Goal: Information Seeking & Learning: Learn about a topic

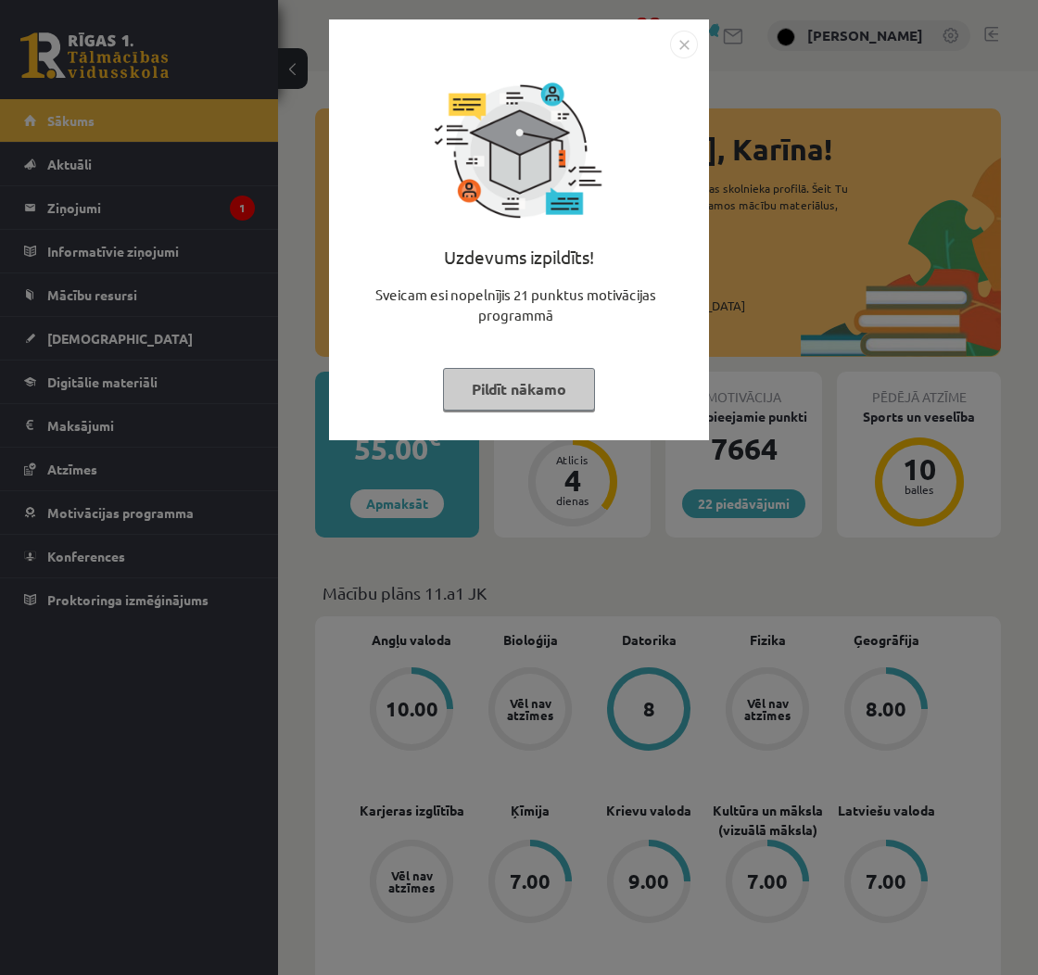
drag, startPoint x: 497, startPoint y: 398, endPoint x: 425, endPoint y: 267, distance: 149.7
click at [496, 398] on button "Pildīt nākamo" at bounding box center [519, 389] width 152 height 43
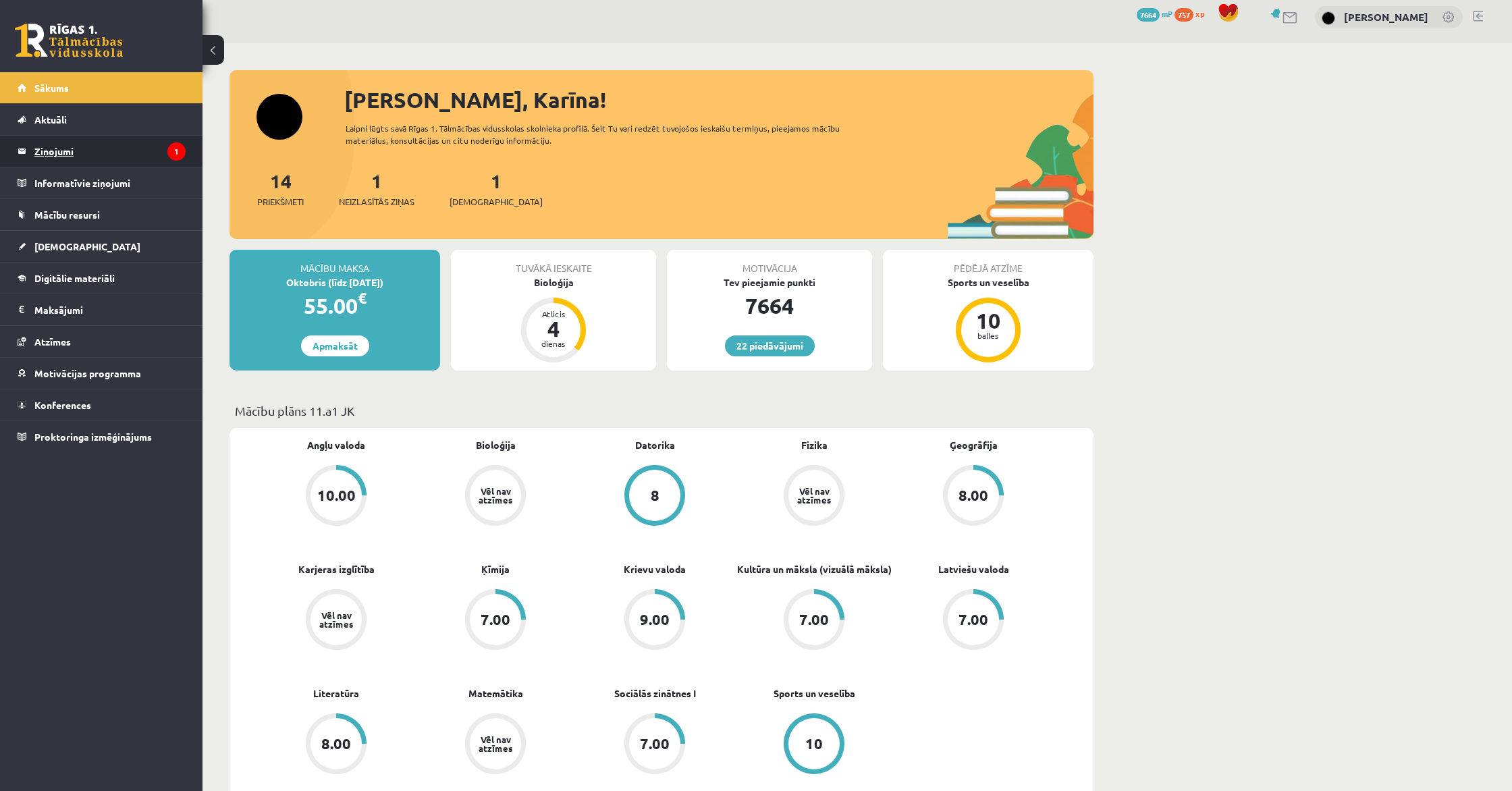
click at [45, 148] on legend "Ziņojumi 1" at bounding box center [110, 151] width 151 height 31
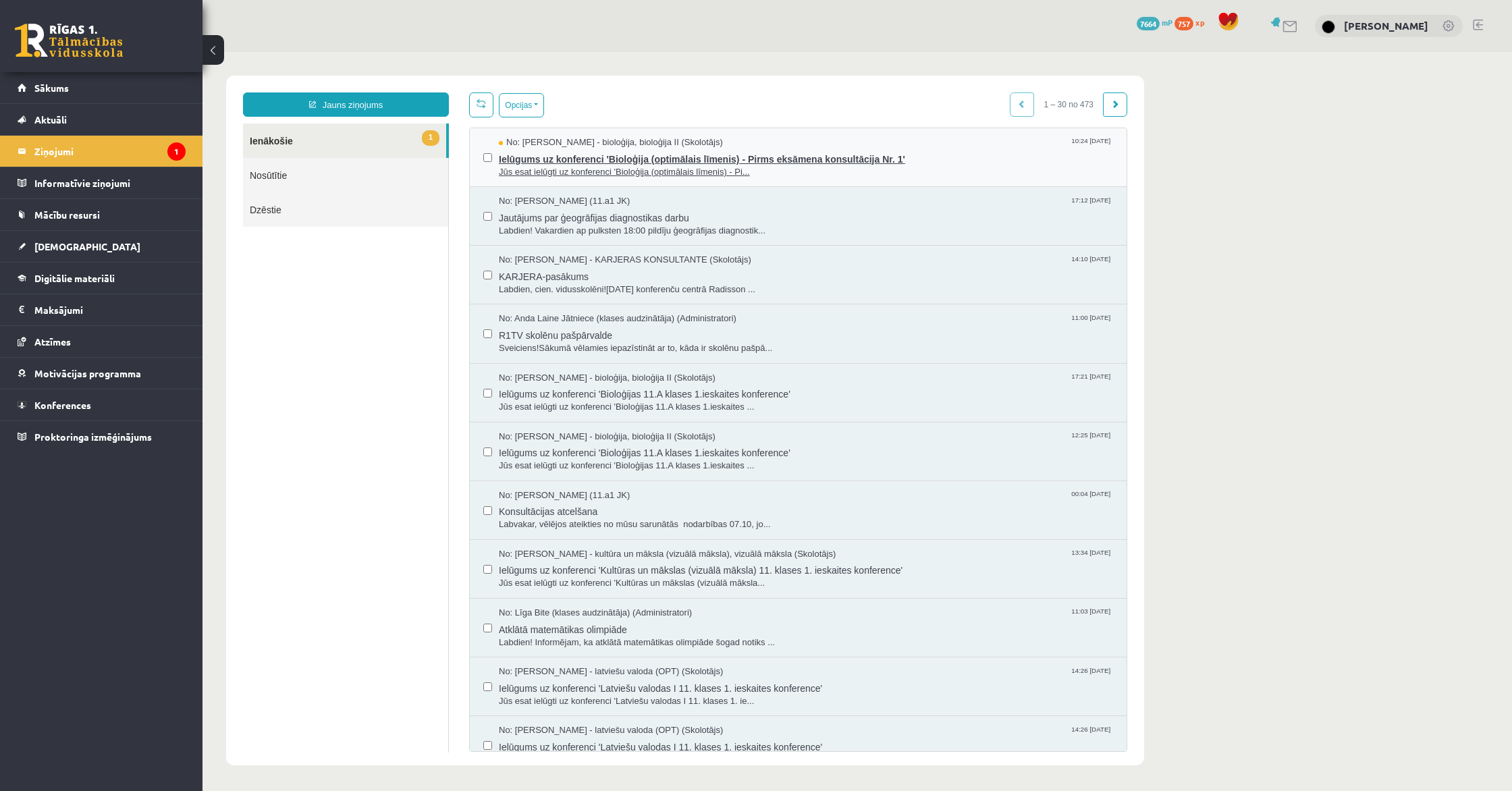
click at [599, 151] on span "Ielūgums uz konferenci 'Bioloģija (optimālais līmenis) - Pirms eksāmena konsult…" at bounding box center [806, 157] width 614 height 17
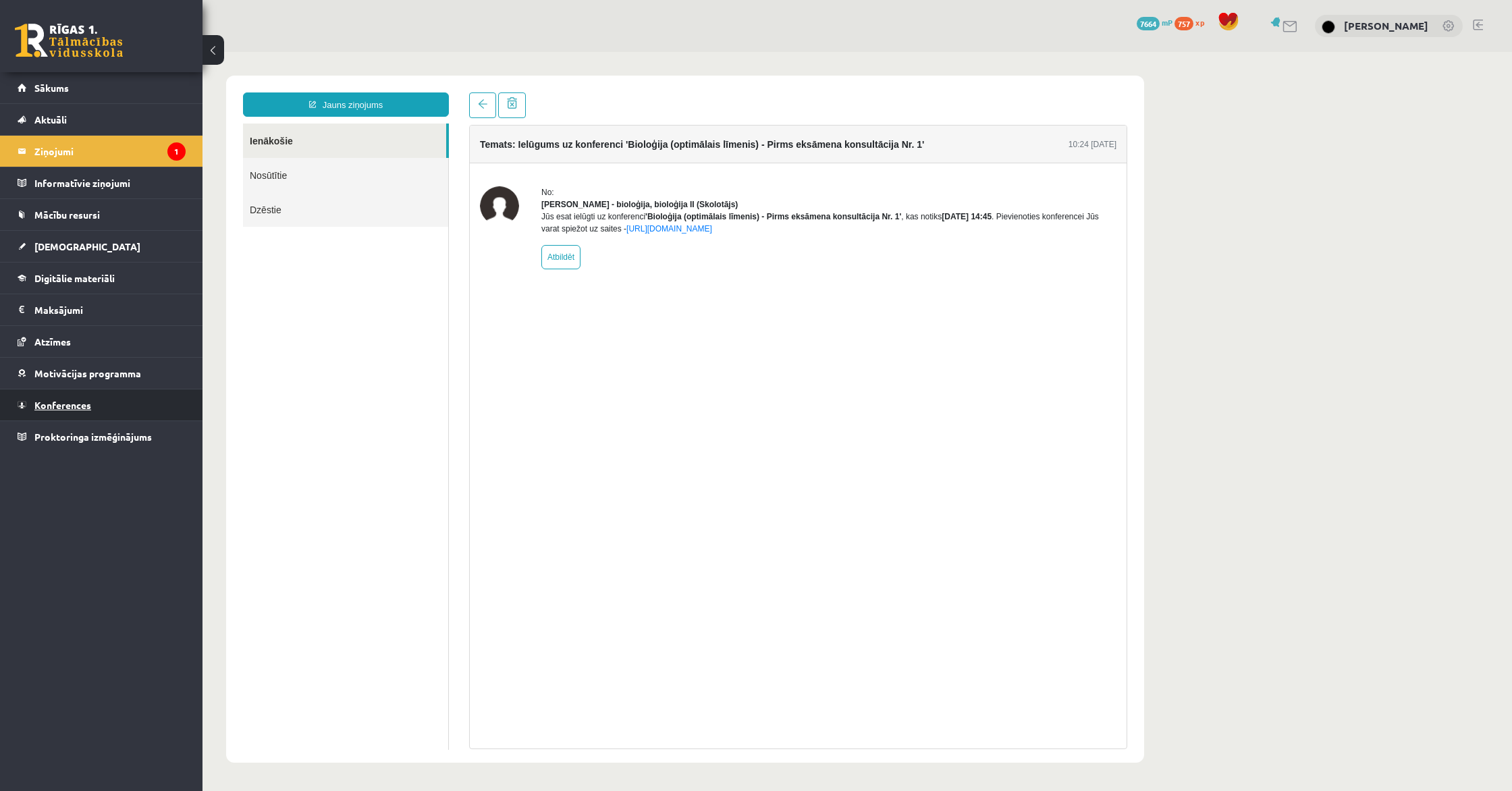
click at [72, 412] on link "Konferences" at bounding box center [101, 405] width 168 height 31
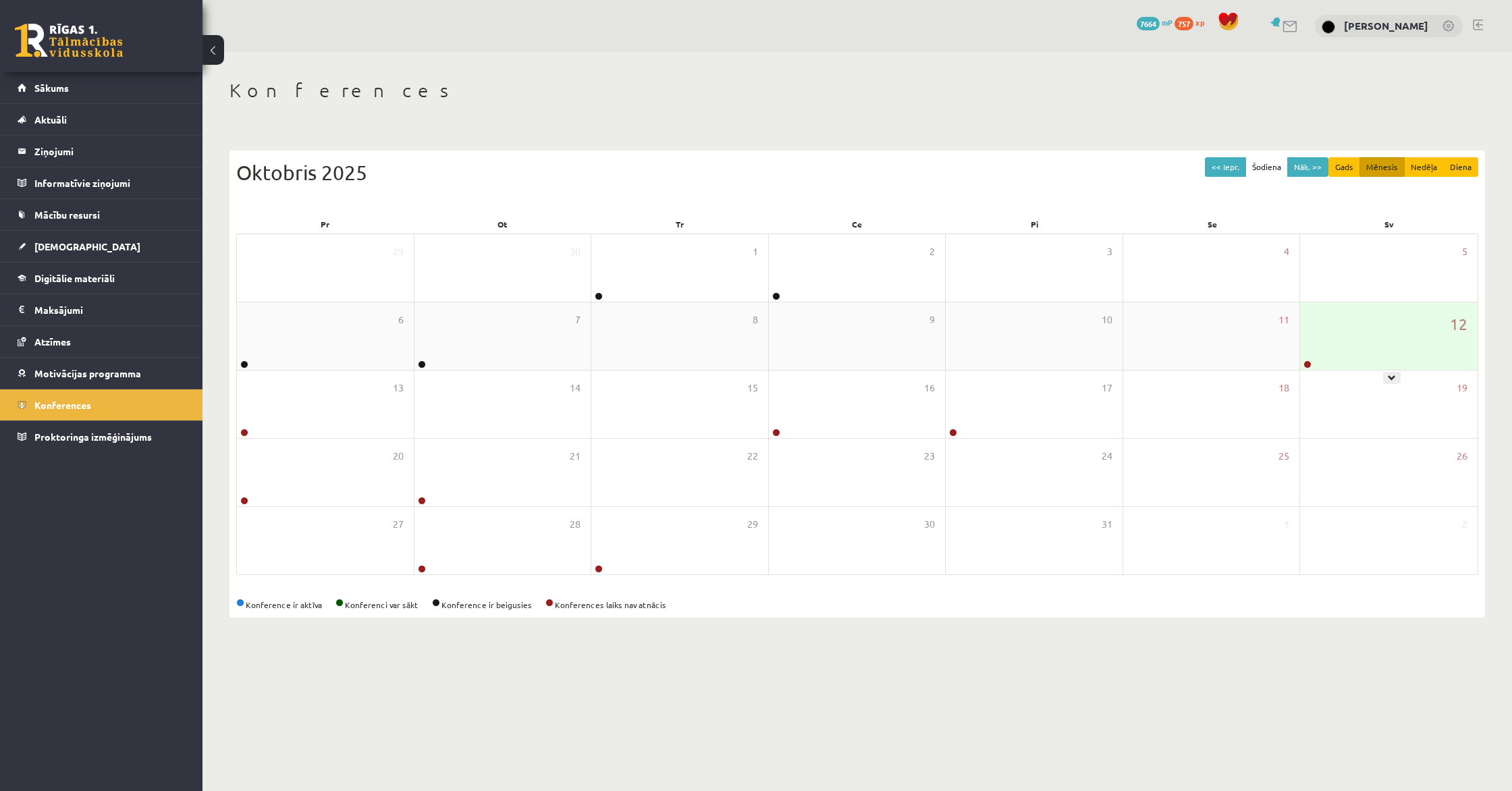
click at [755, 356] on div "12" at bounding box center [1389, 336] width 178 height 68
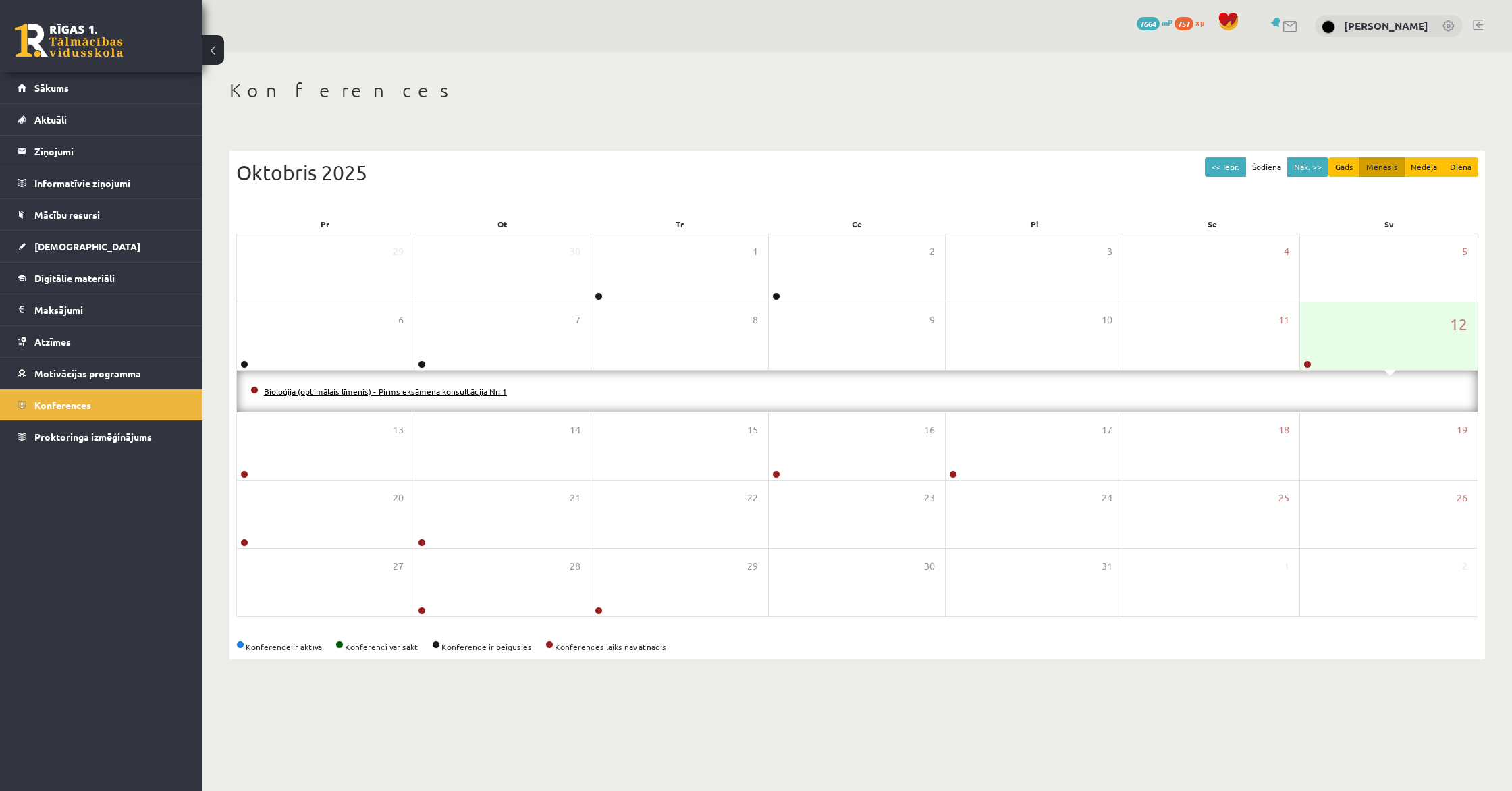
click at [474, 387] on link "Bioloģija (optimālais līmenis) - Pirms eksāmena konsultācija Nr. 1" at bounding box center [385, 391] width 243 height 11
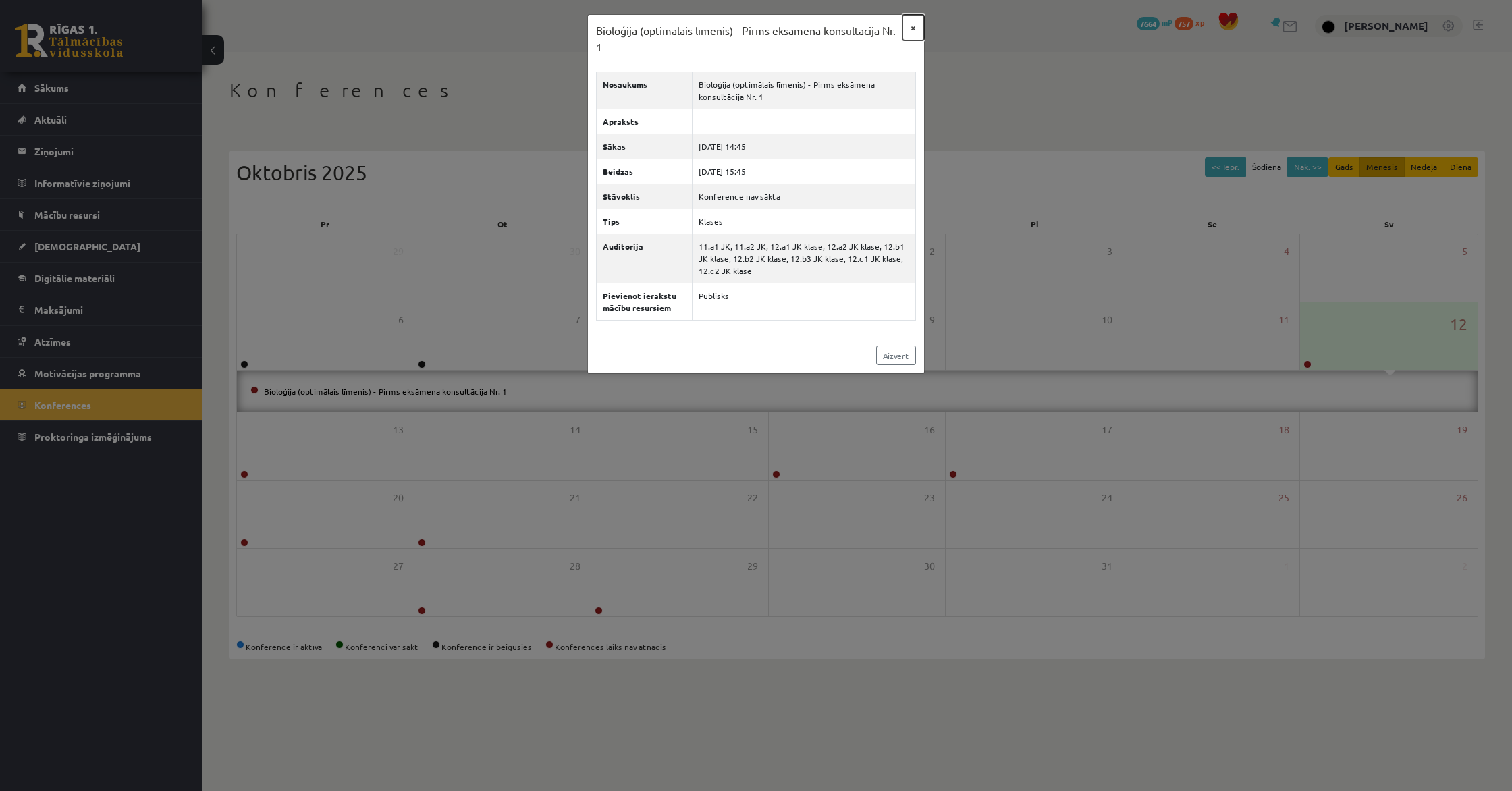
click at [755, 28] on button "×" at bounding box center [913, 27] width 22 height 25
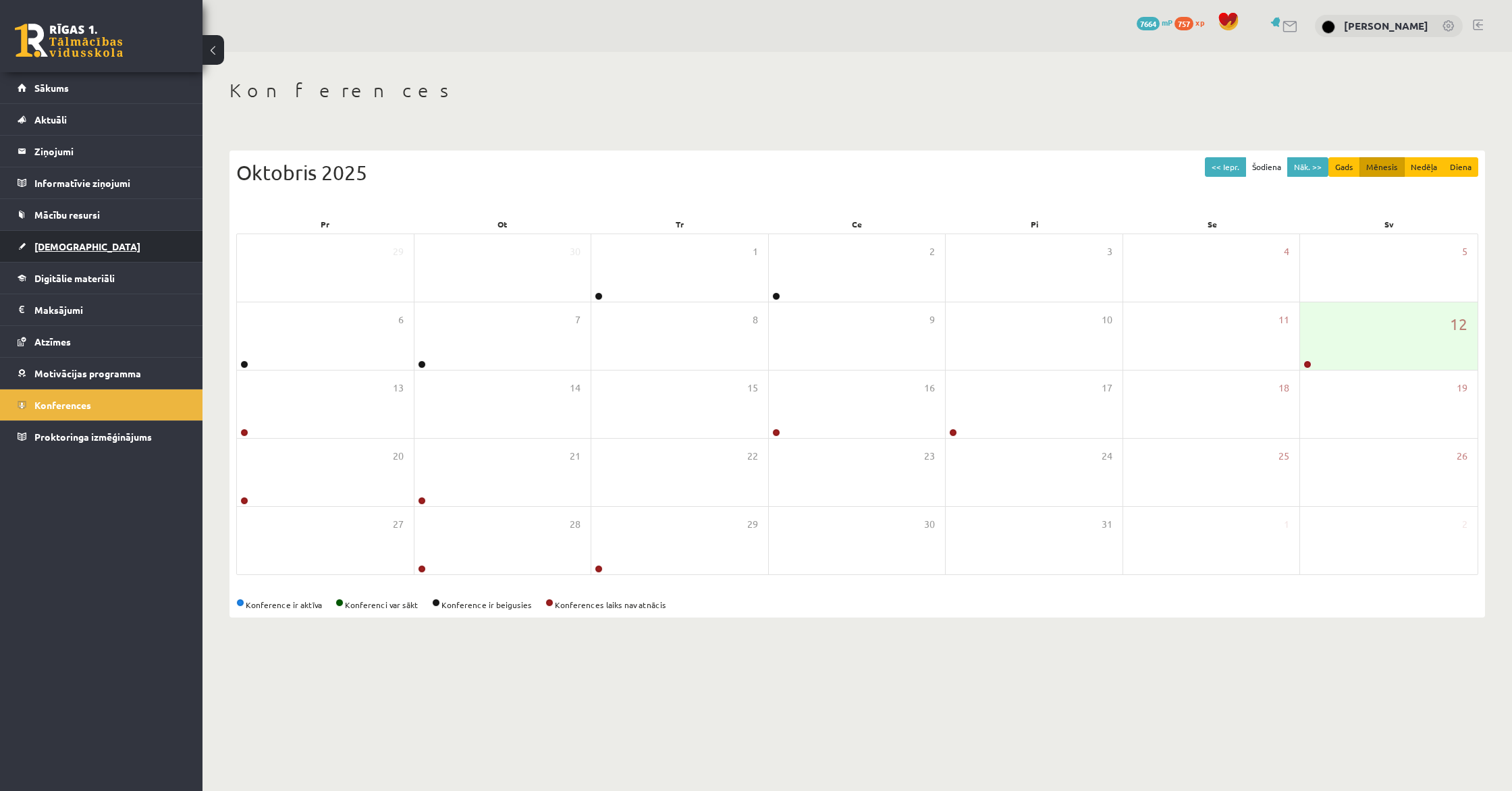
click at [76, 253] on link "[DEMOGRAPHIC_DATA]" at bounding box center [101, 246] width 168 height 31
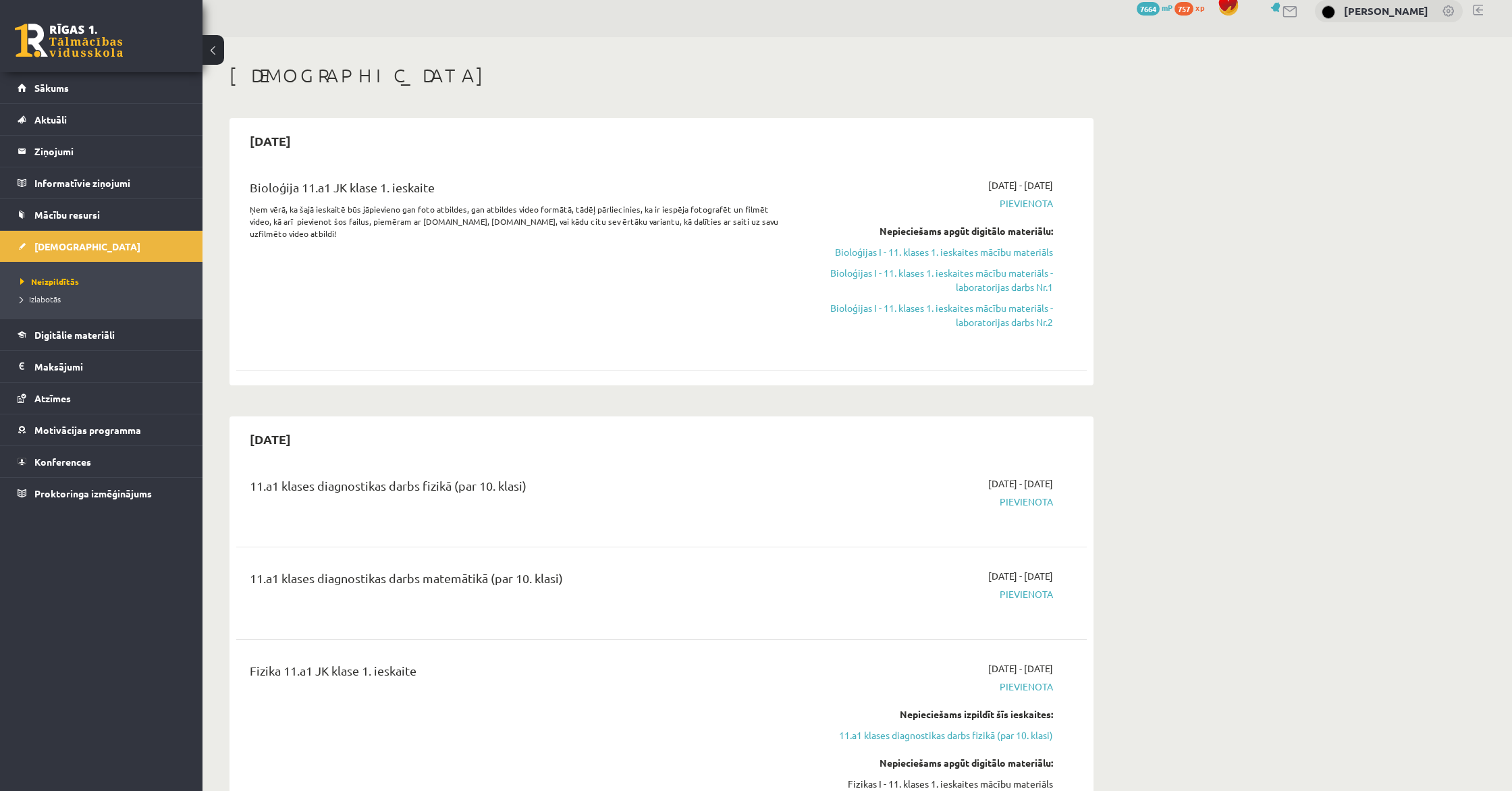
click at [755, 256] on div "Nepieciešams apgūt digitālo materiālu: Bioloģijas I - 11. klases 1. ieskaites m…" at bounding box center [925, 277] width 254 height 106
click at [755, 252] on link "Bioloģijas I - 11. klases 1. ieskaites mācību materiāls" at bounding box center [925, 248] width 254 height 14
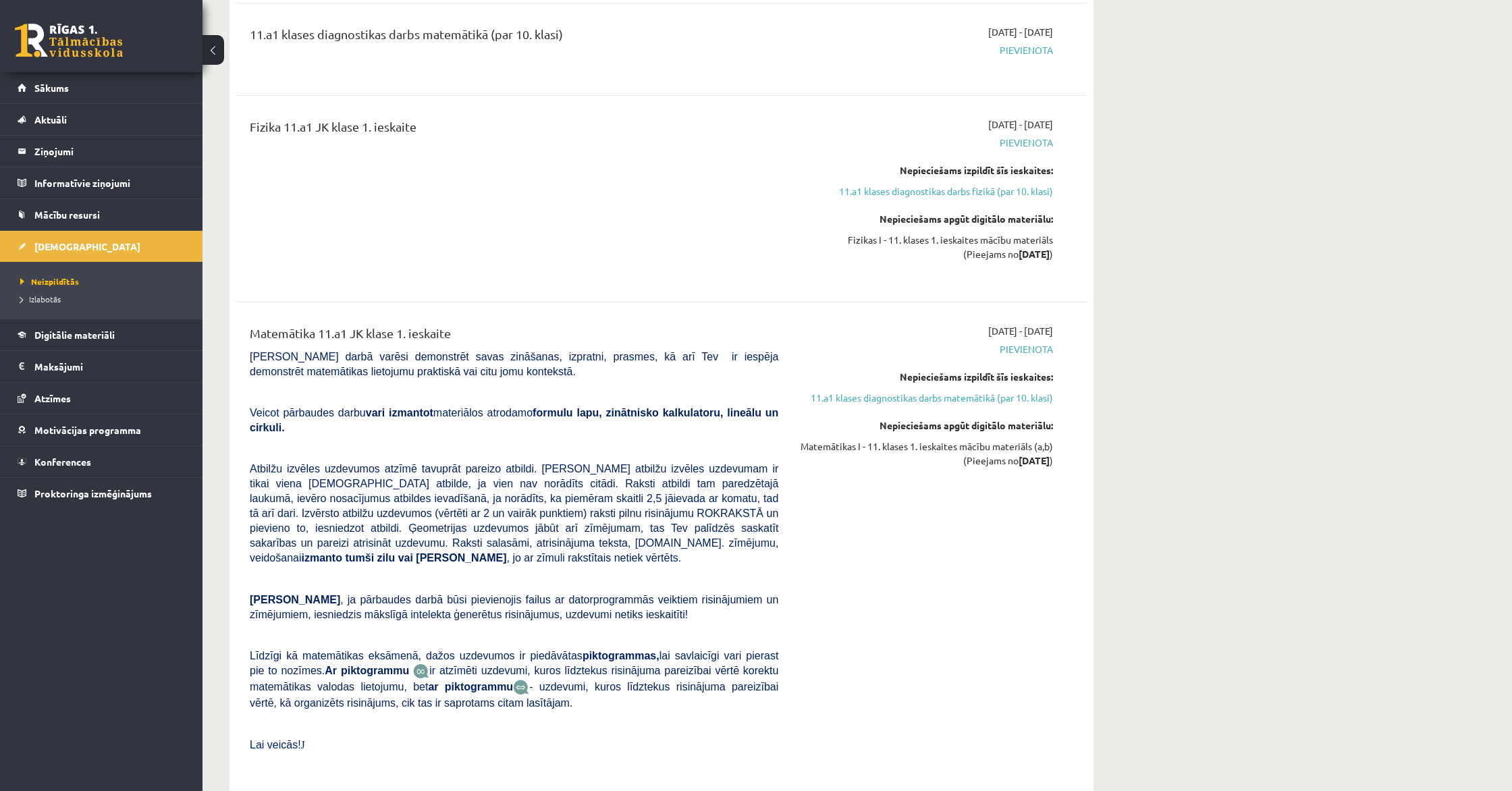
scroll to position [555, 0]
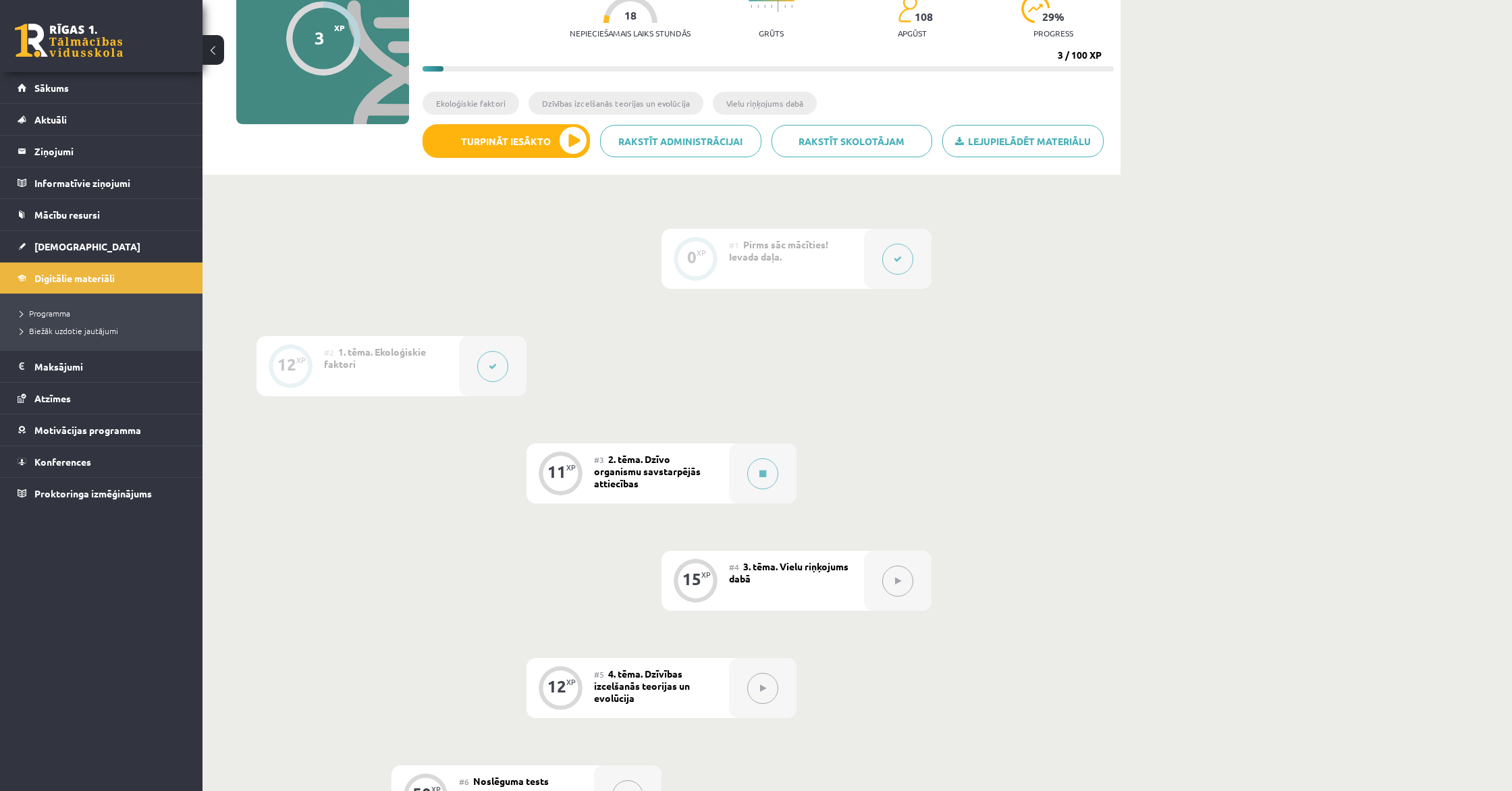
scroll to position [167, 0]
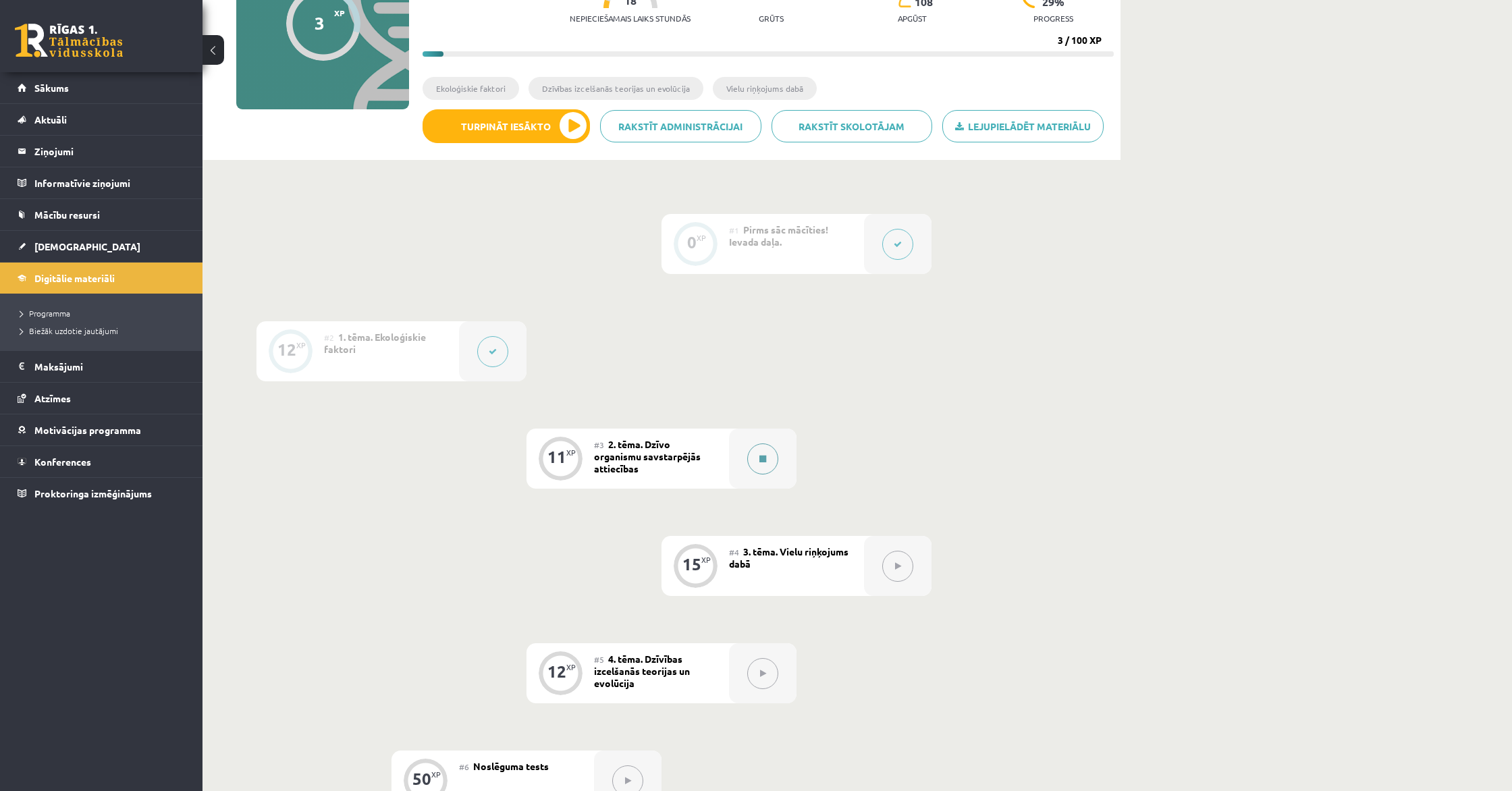
click at [769, 460] on button at bounding box center [763, 459] width 31 height 31
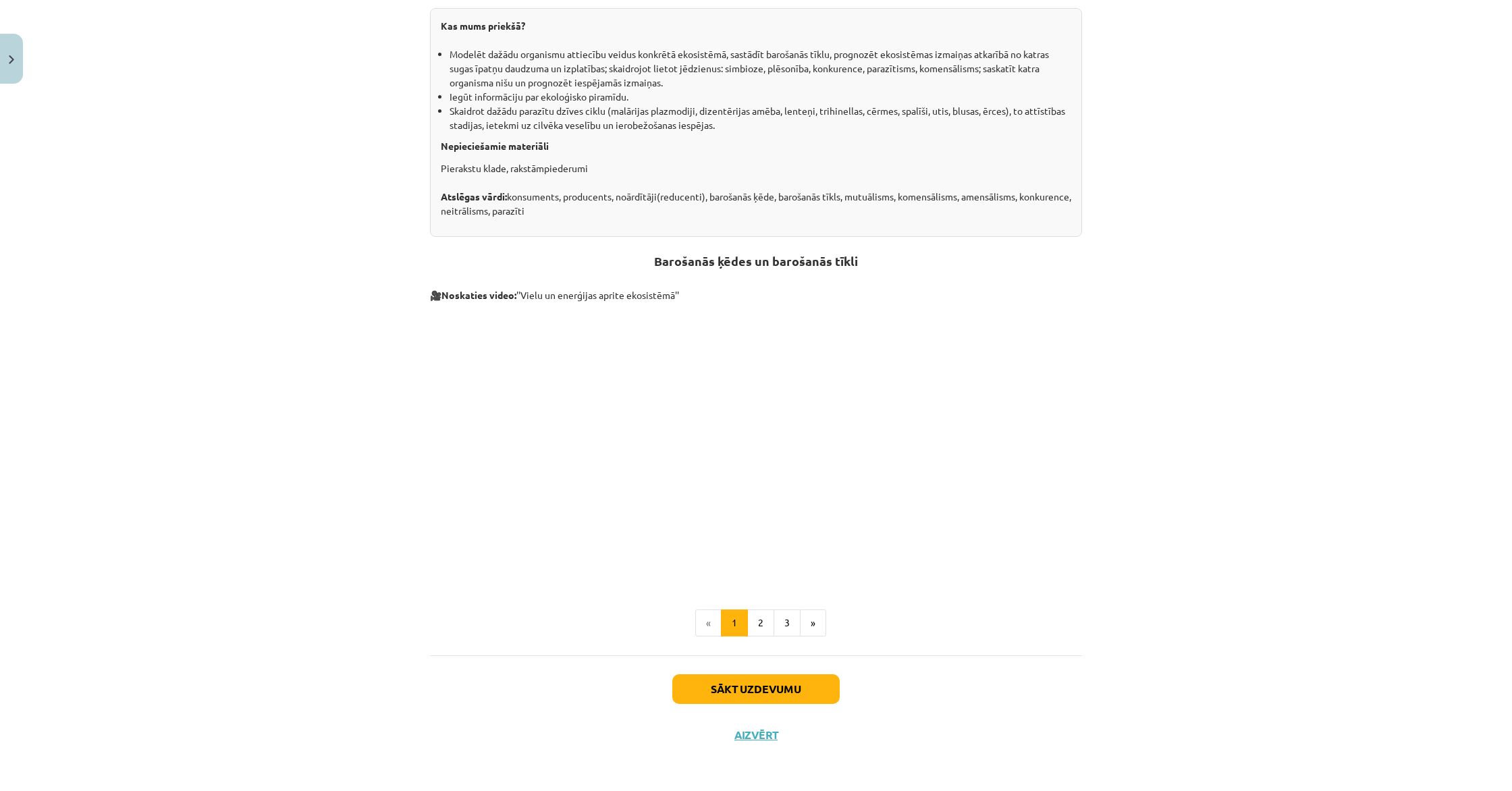
scroll to position [0, 0]
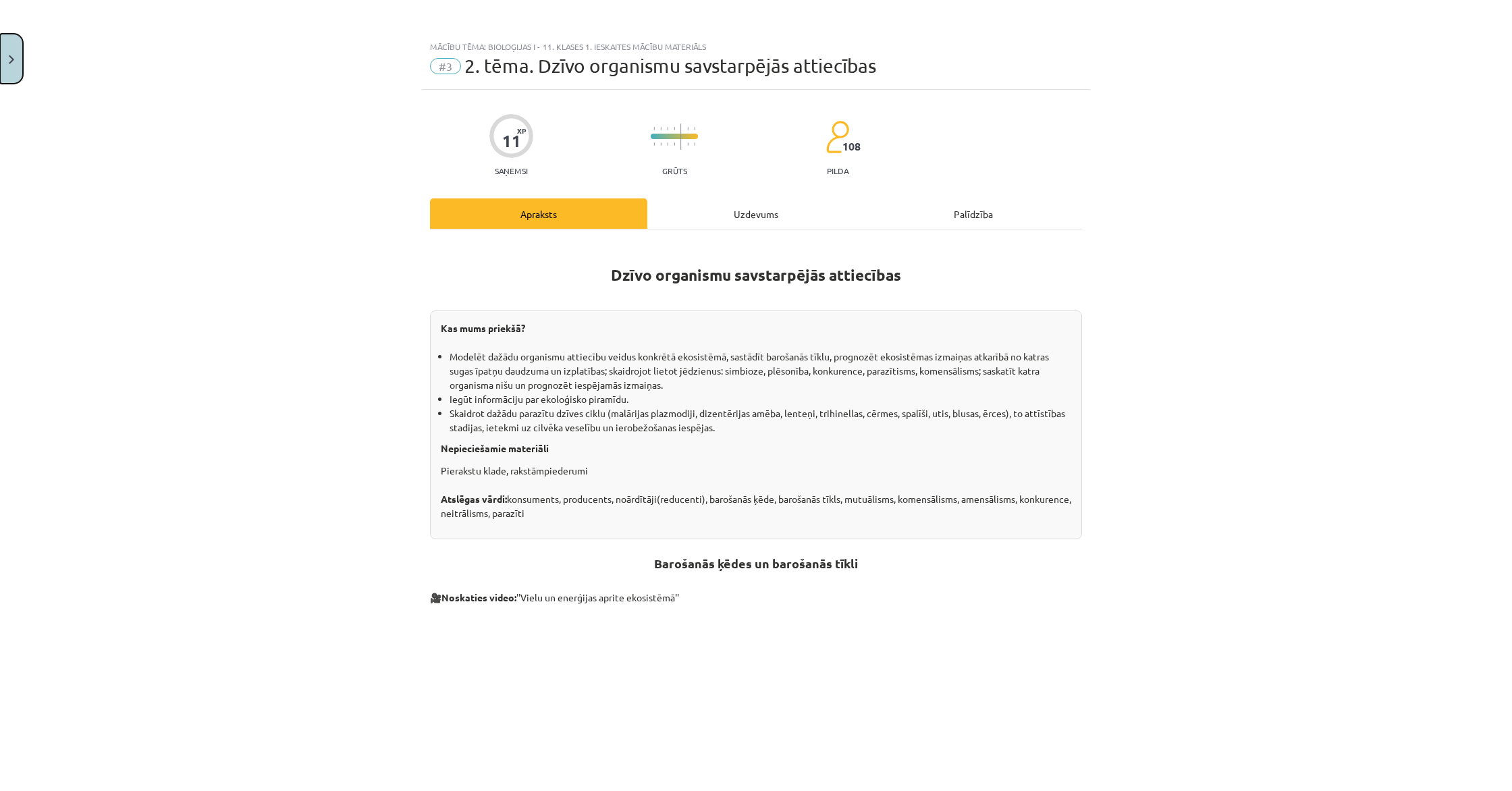
click at [12, 40] on button "Close" at bounding box center [12, 58] width 23 height 50
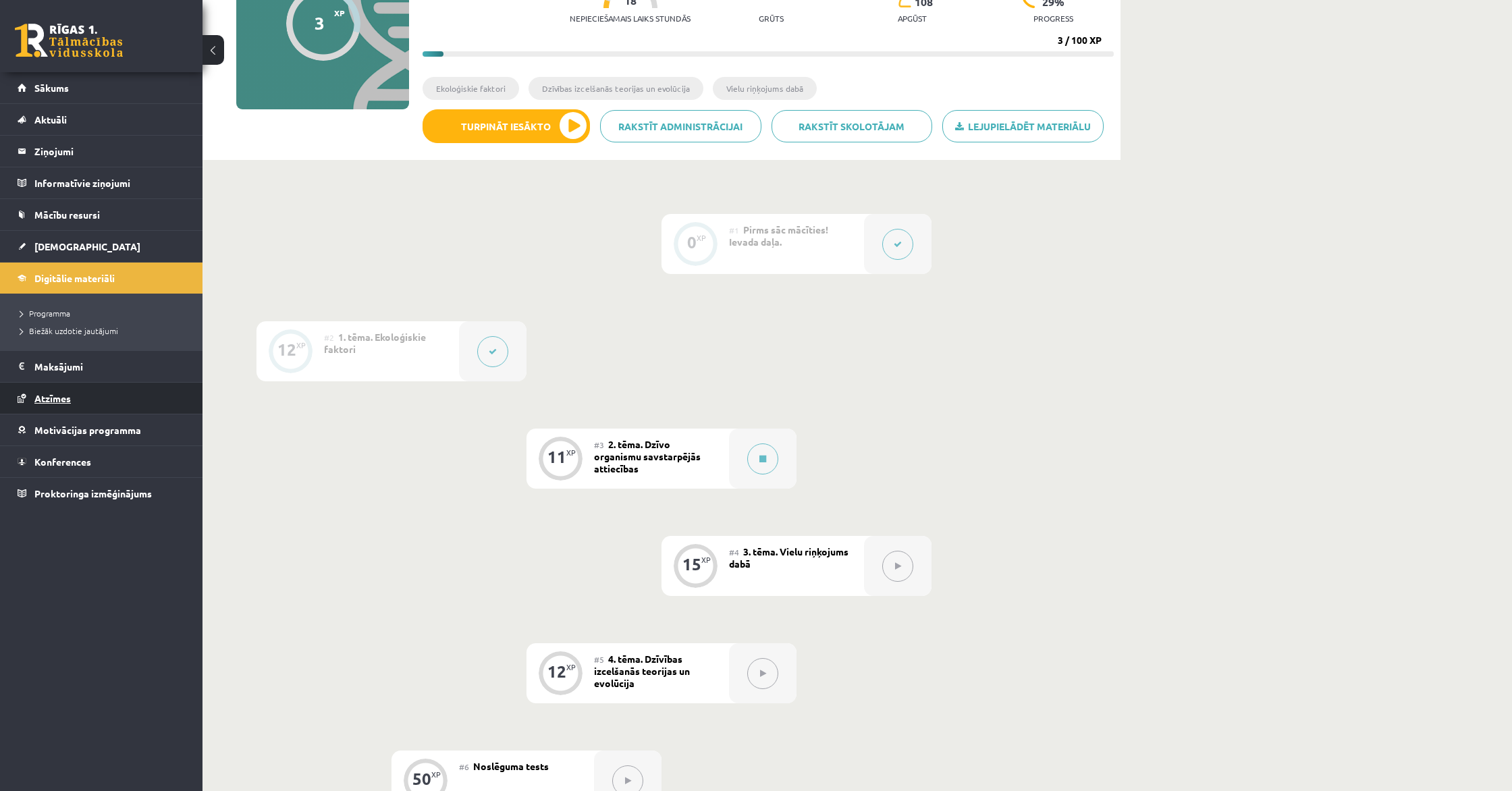
click at [53, 409] on link "Atzīmes" at bounding box center [101, 398] width 168 height 31
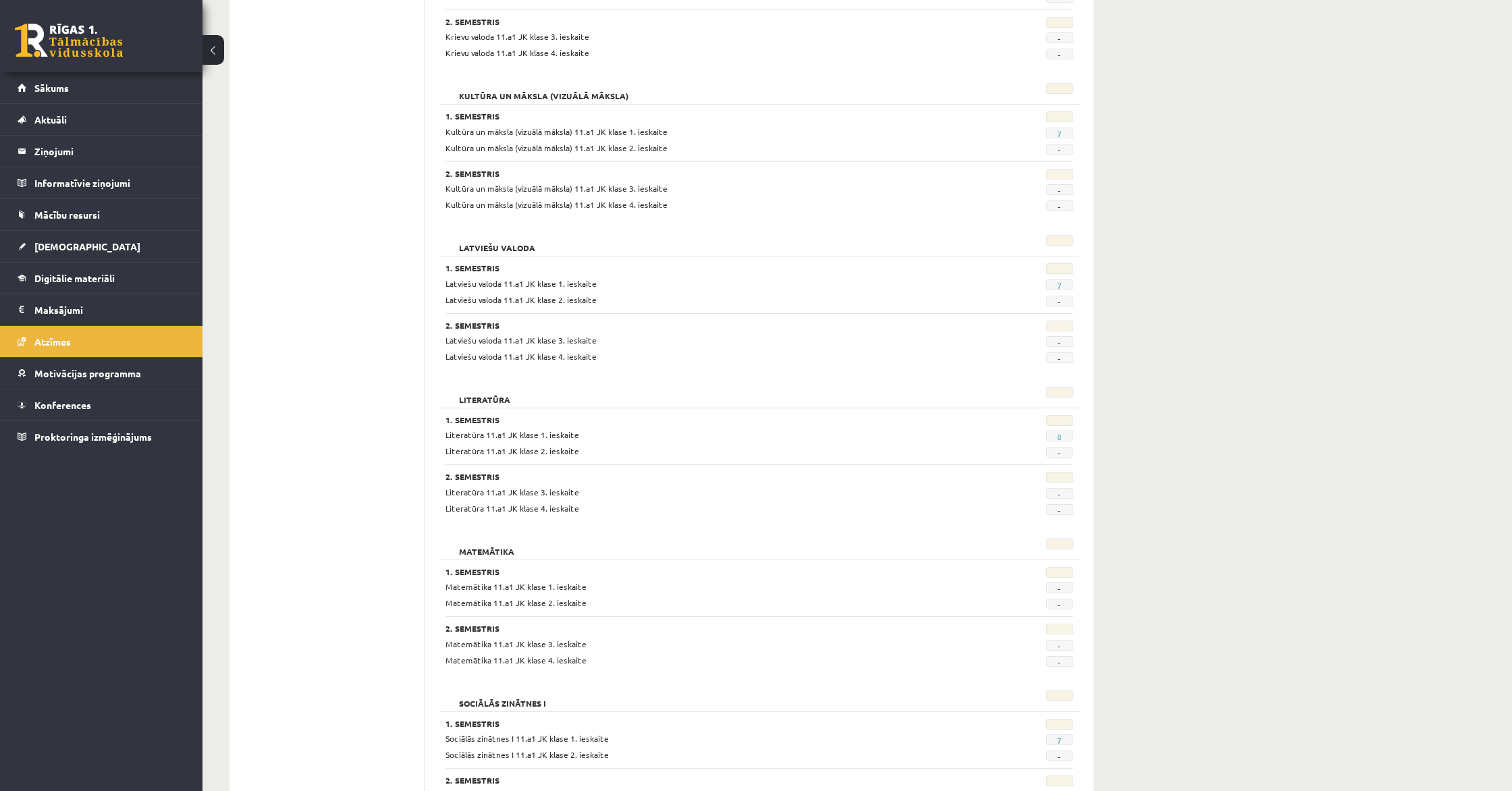
scroll to position [1201, 0]
click at [1060, 285] on link "7" at bounding box center [1059, 285] width 4 height 11
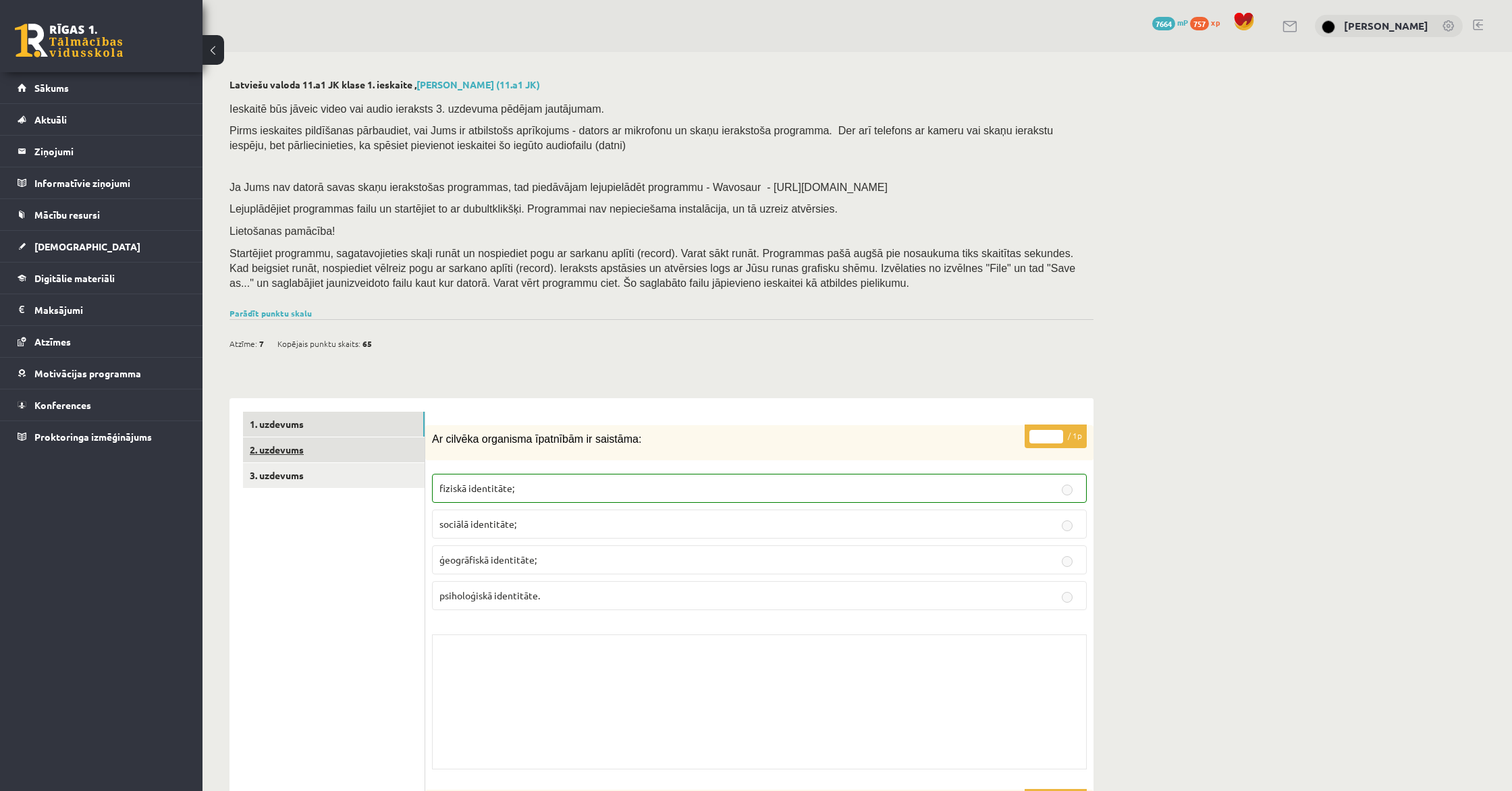
click at [264, 448] on link "2. uzdevums" at bounding box center [334, 449] width 181 height 25
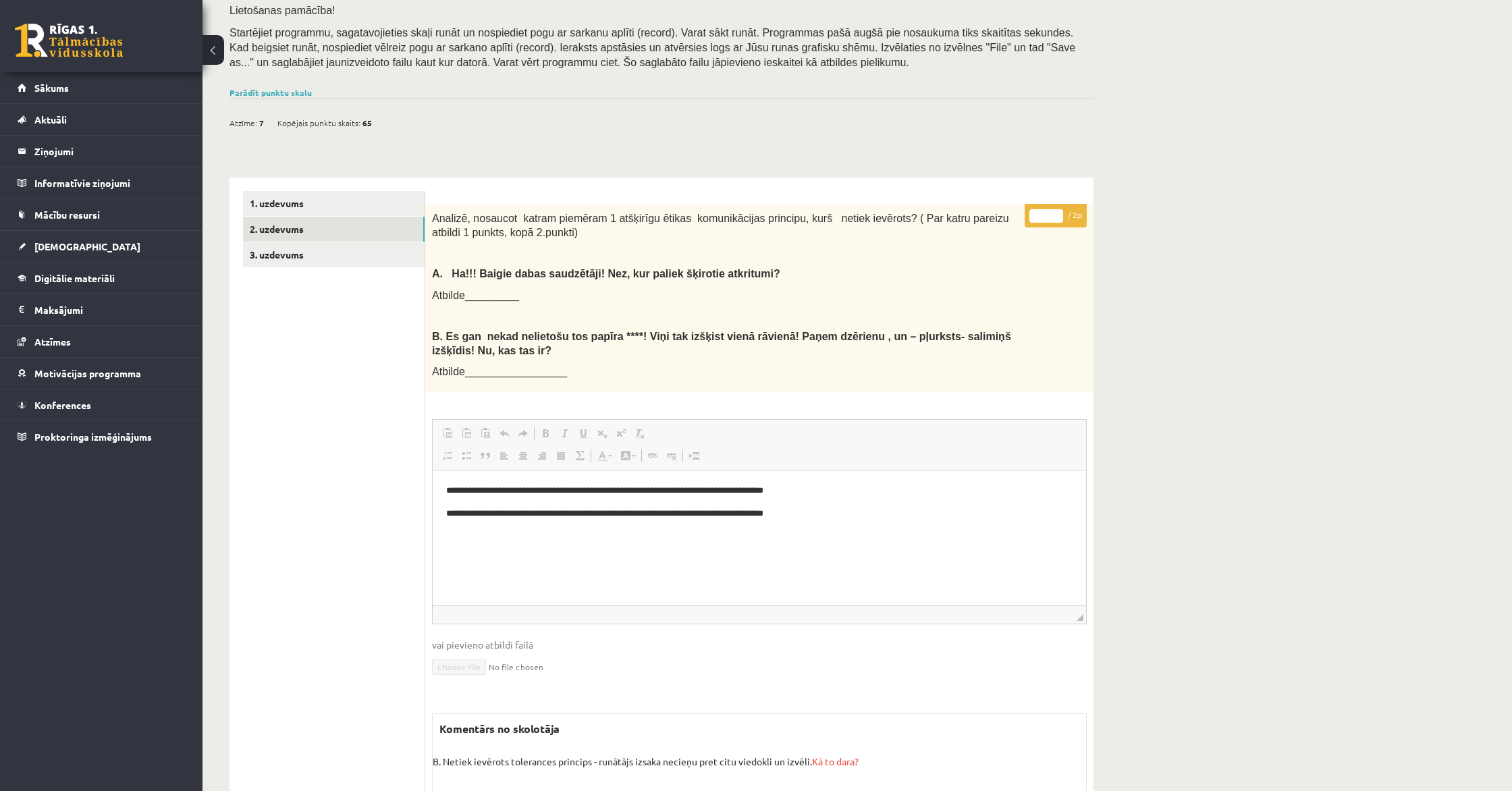
scroll to position [327, 0]
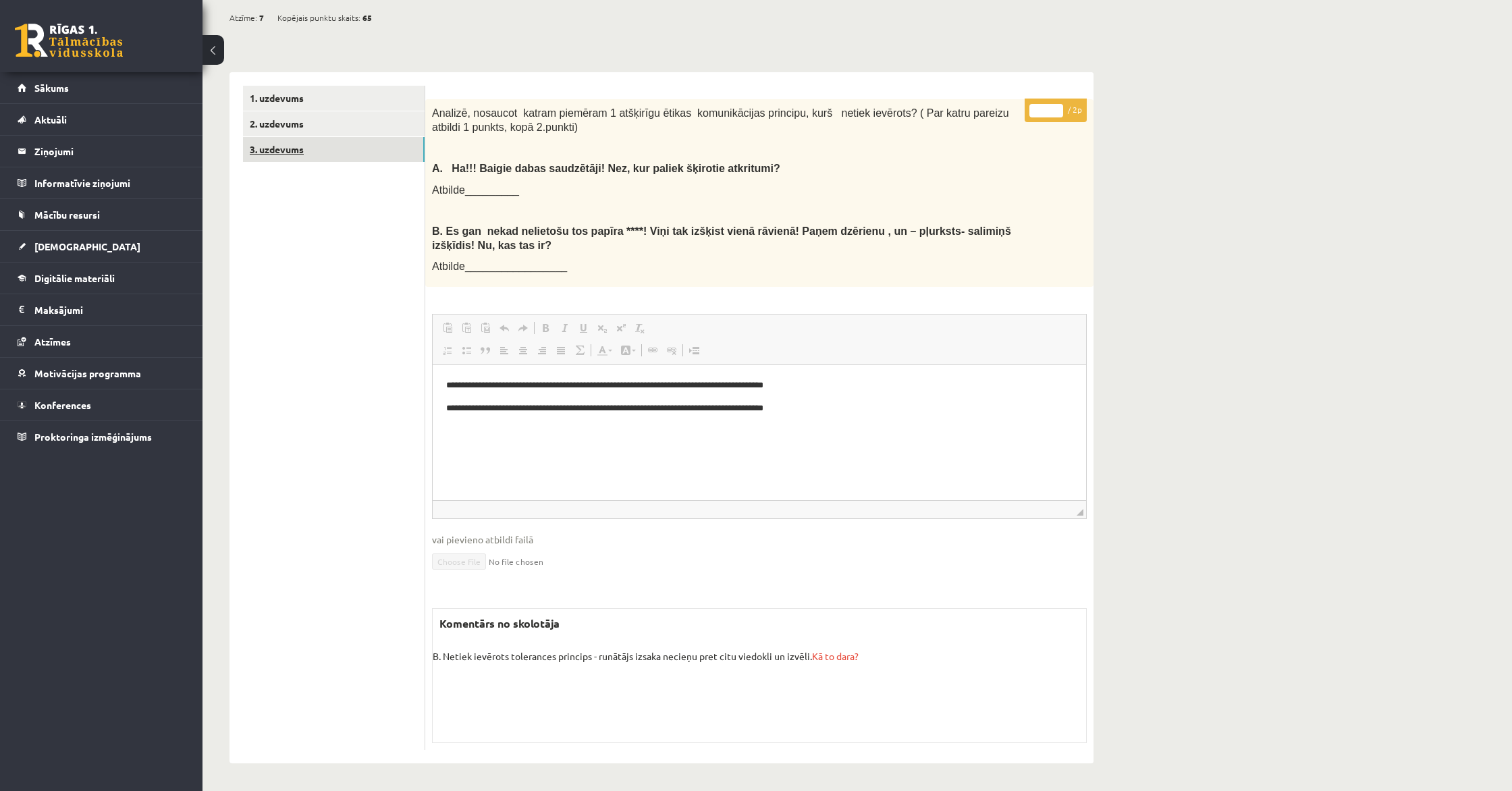
click at [283, 149] on link "3. uzdevums" at bounding box center [334, 149] width 181 height 25
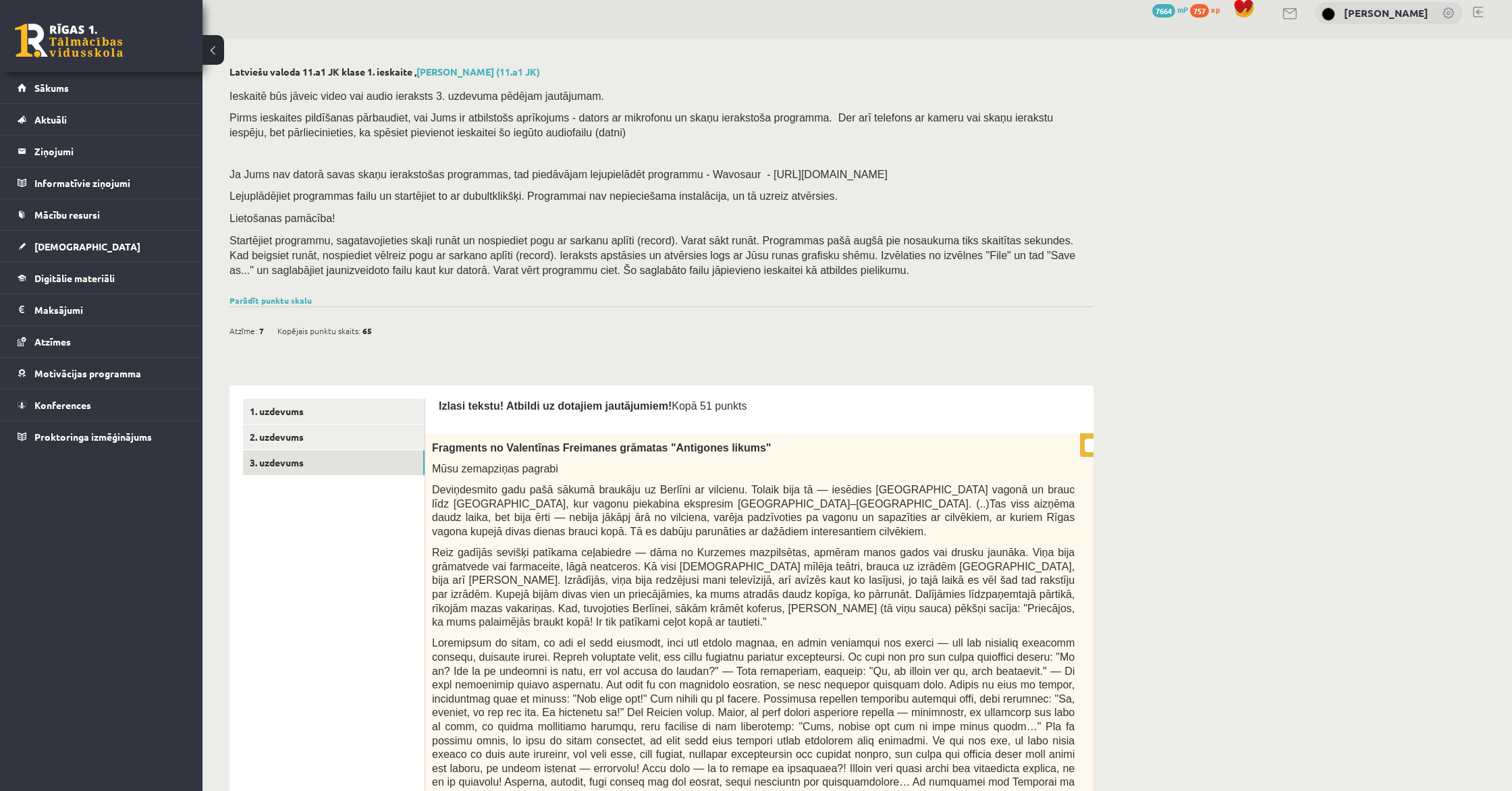
scroll to position [0, 0]
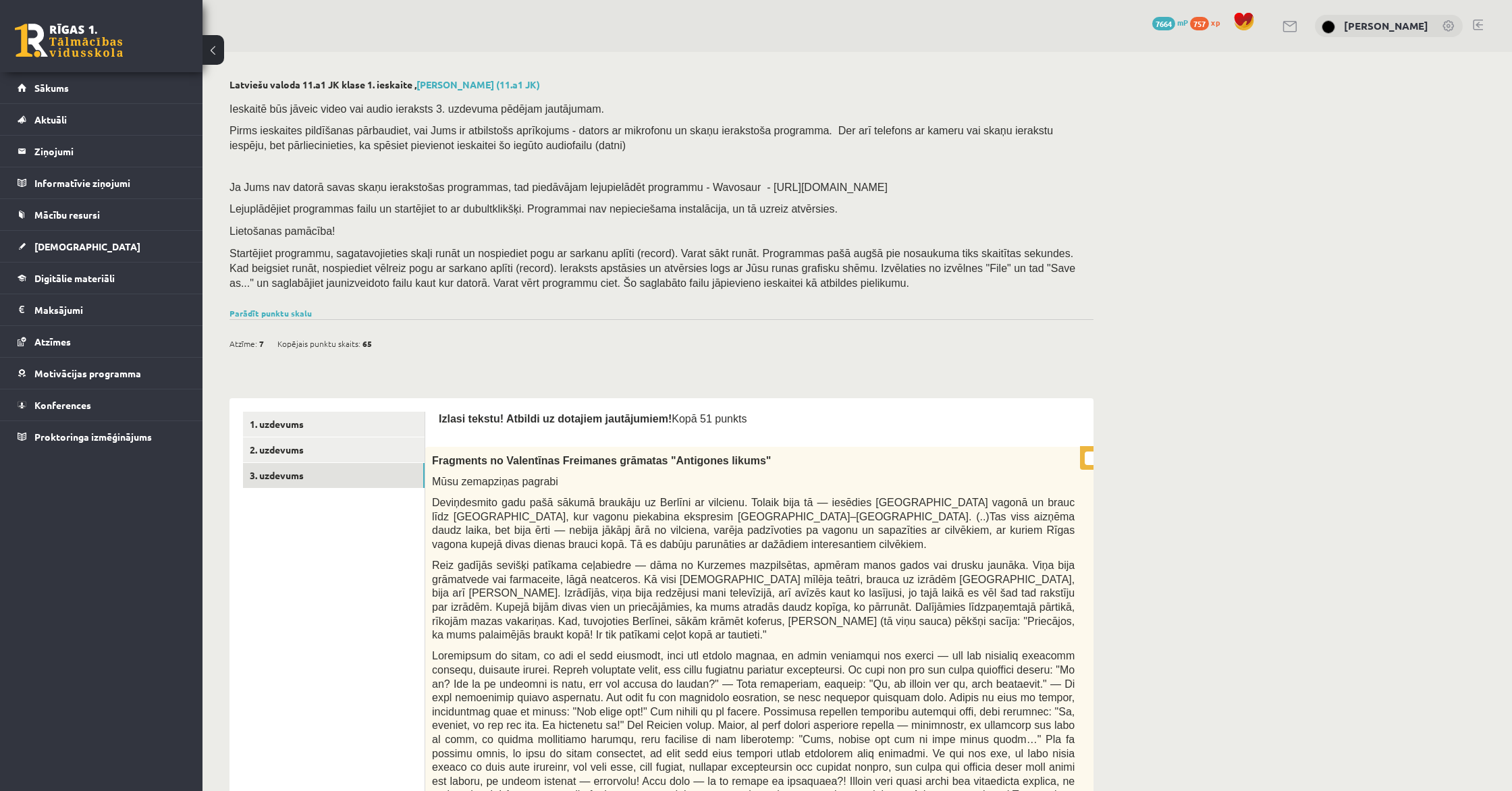
click at [1084, 449] on p "* / 0p" at bounding box center [1111, 458] width 62 height 23
click at [262, 310] on link "Parādīt punktu skalu" at bounding box center [270, 313] width 82 height 11
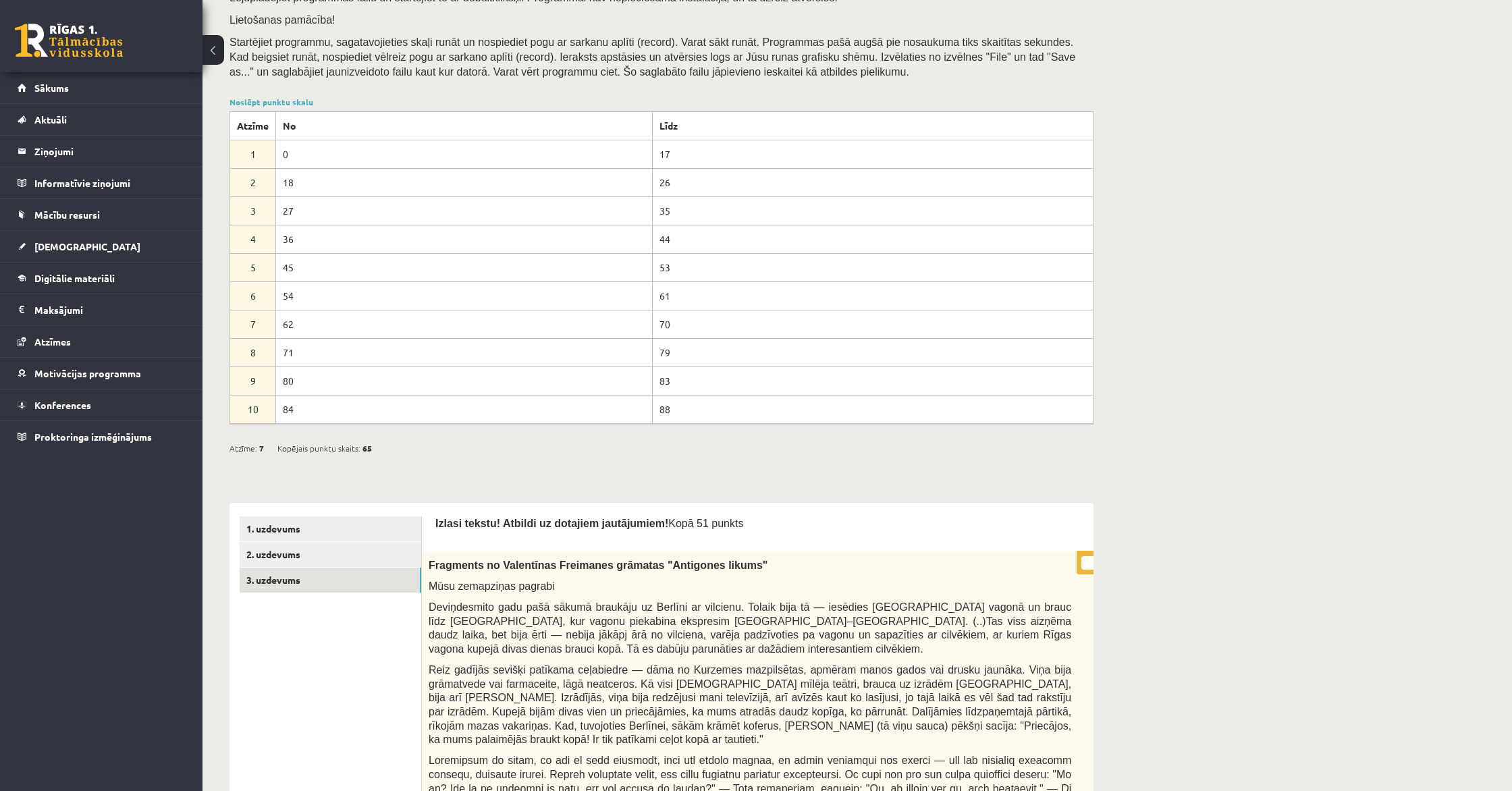
scroll to position [0, 23]
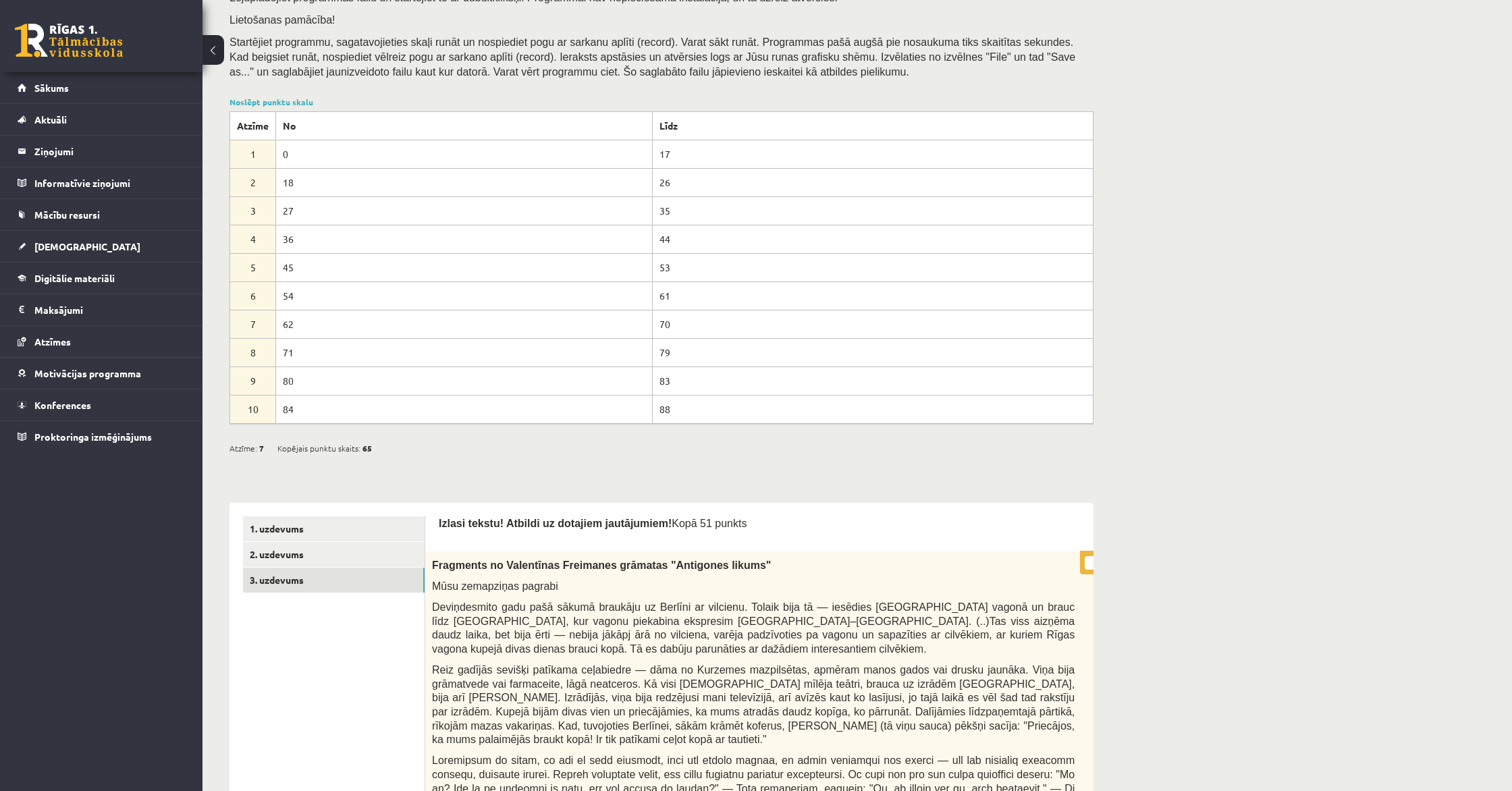
scroll to position [0, 55]
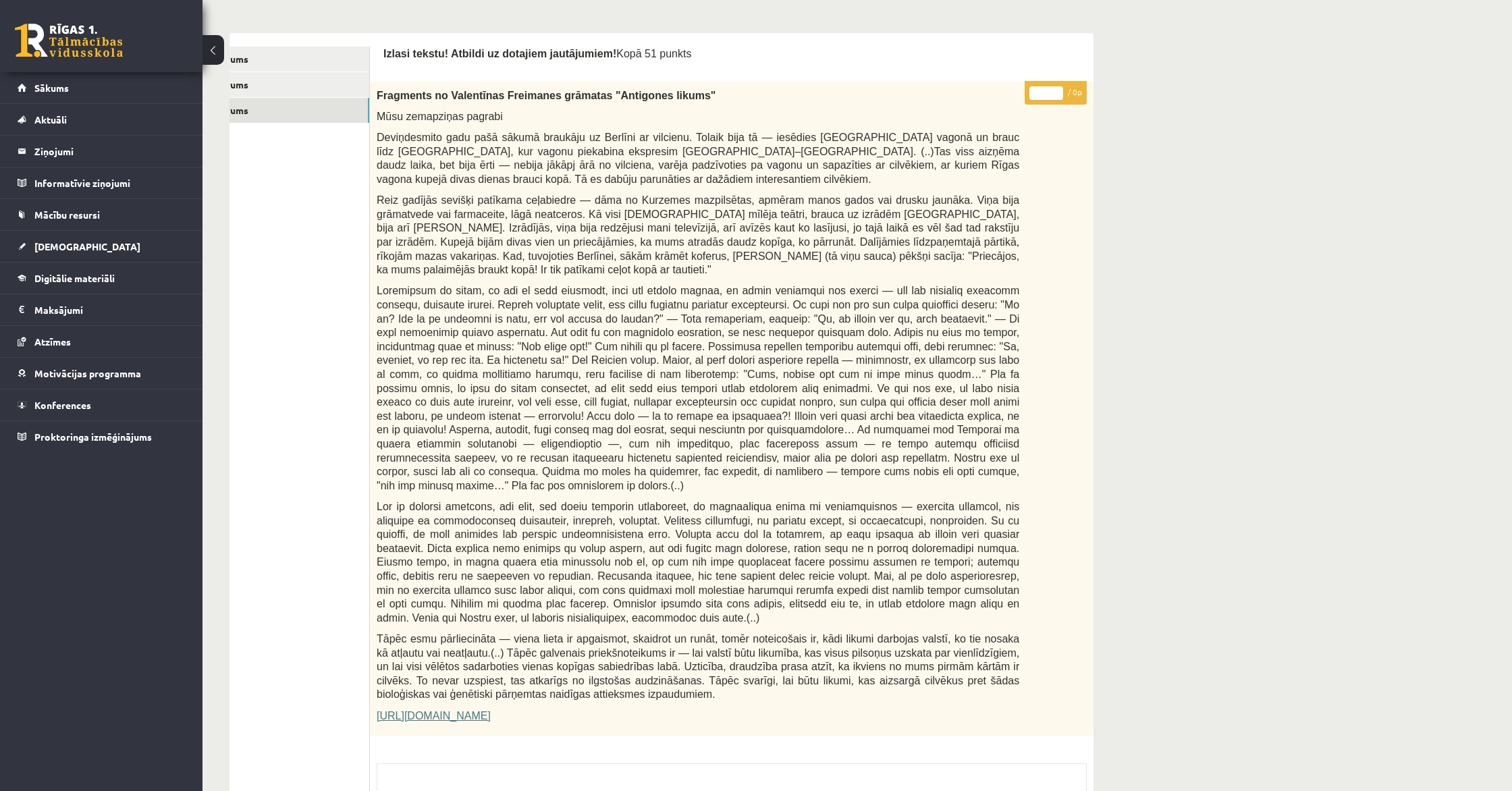
scroll to position [0, 0]
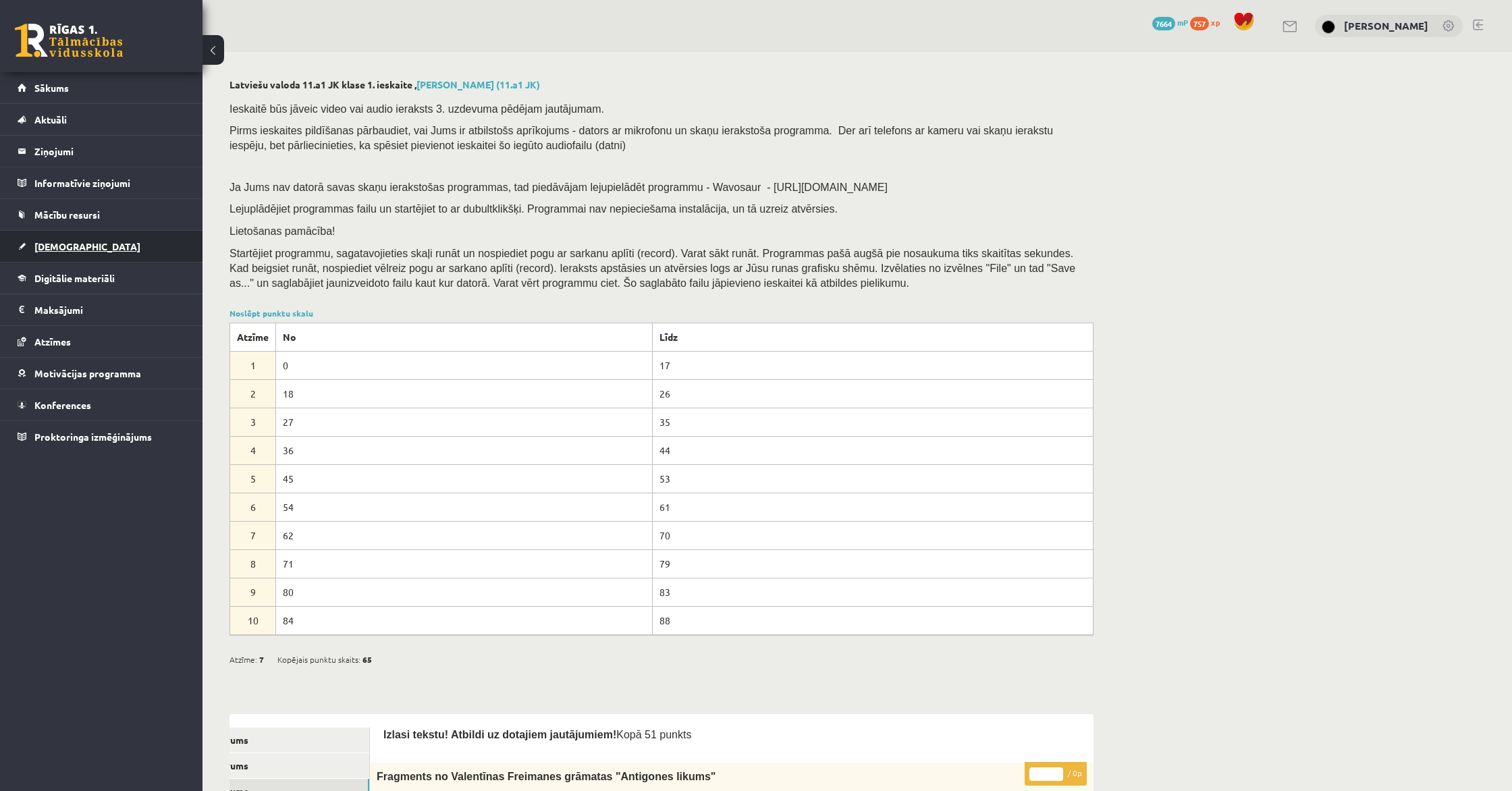
click at [49, 248] on span "[DEMOGRAPHIC_DATA]" at bounding box center [87, 246] width 106 height 12
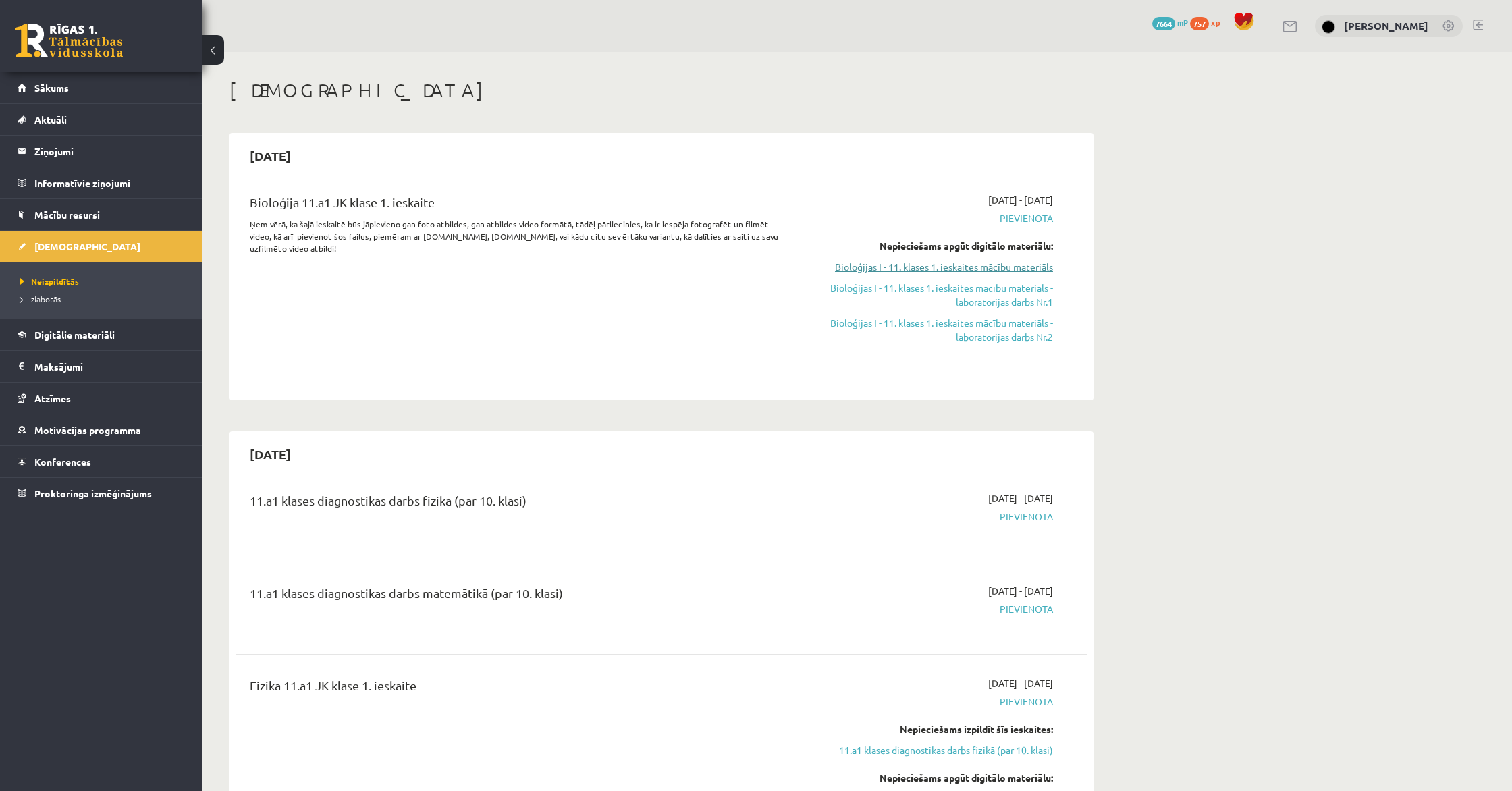
click at [957, 267] on link "Bioloģijas I - 11. klases 1. ieskaites mācību materiāls" at bounding box center [925, 267] width 254 height 14
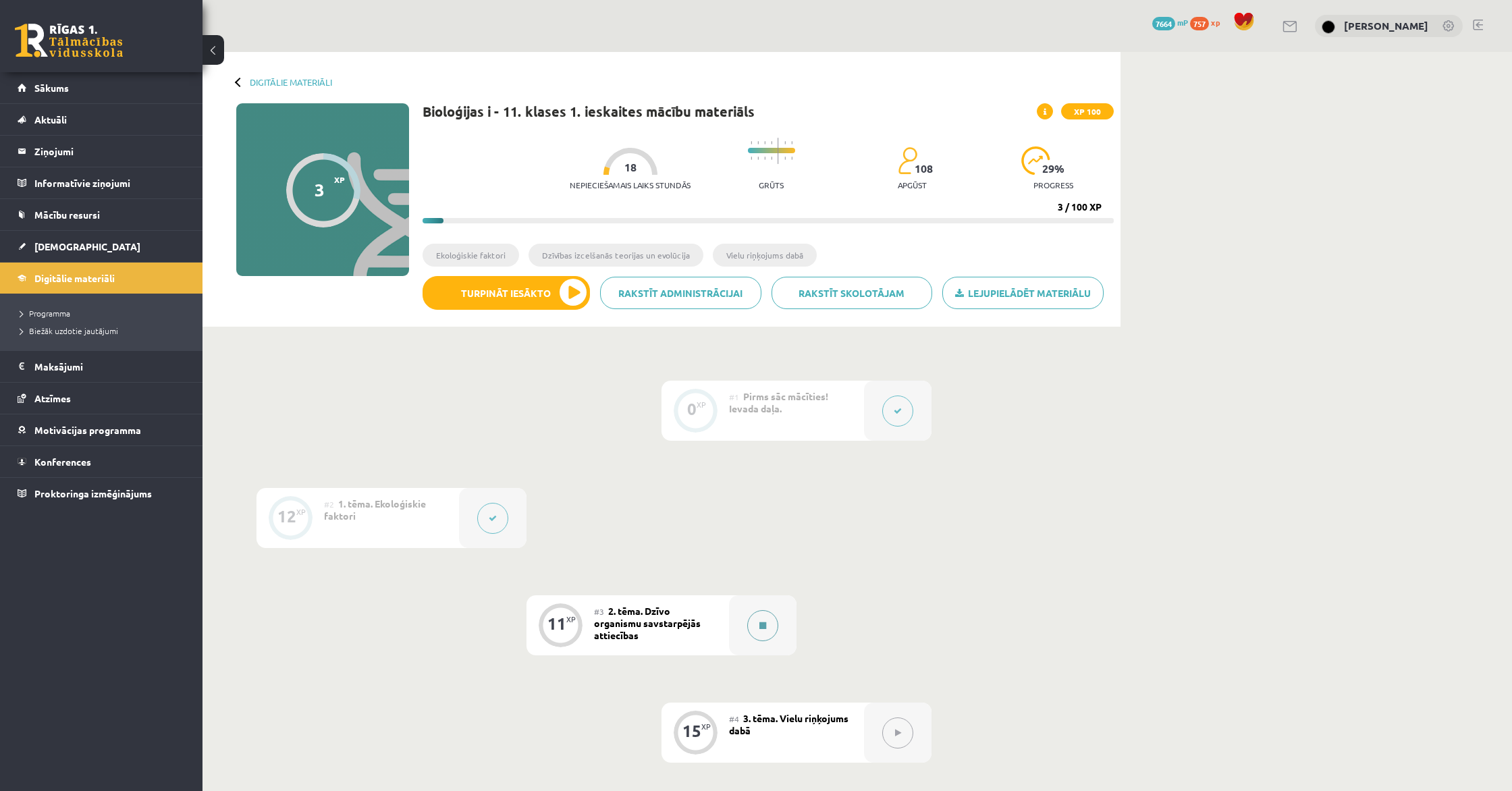
click at [757, 626] on button at bounding box center [763, 626] width 31 height 31
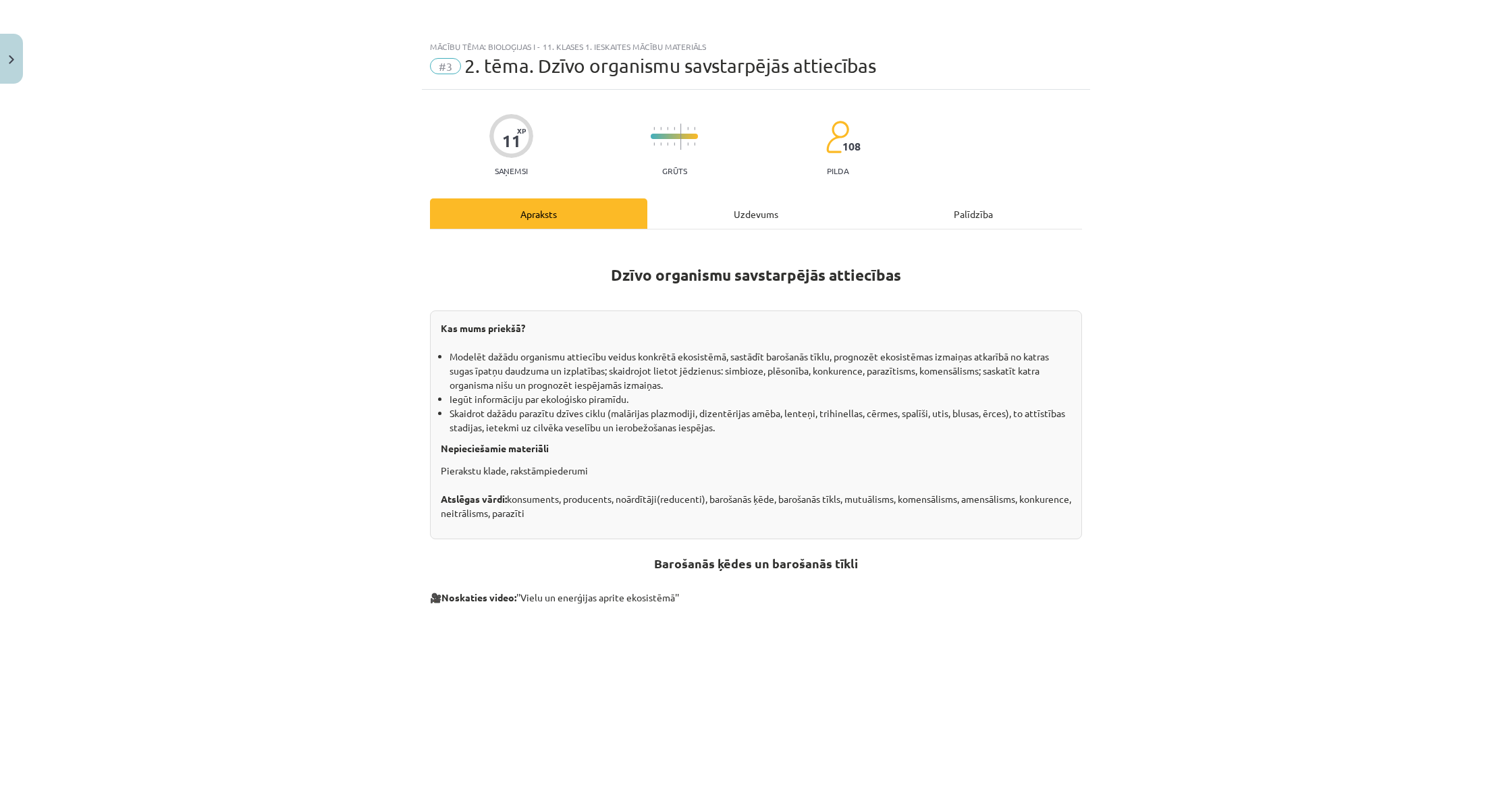
drag, startPoint x: 1116, startPoint y: 353, endPoint x: 1103, endPoint y: 358, distance: 13.9
click at [1114, 354] on div "Mācību tēma: Bioloģijas i - 11. klases 1. ieskaites mācību materiāls #3 2. tēma…" at bounding box center [756, 396] width 1512 height 791
